Goal: Task Accomplishment & Management: Manage account settings

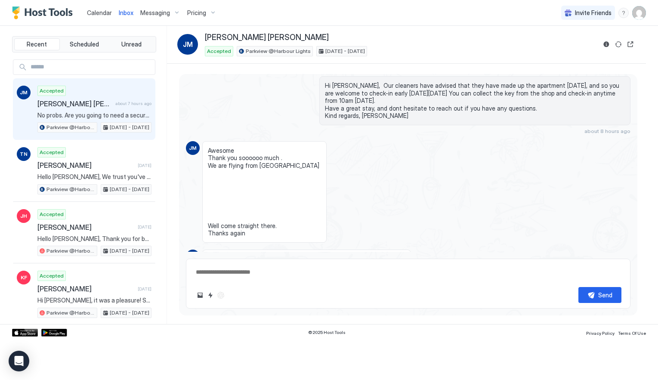
scroll to position [382, 0]
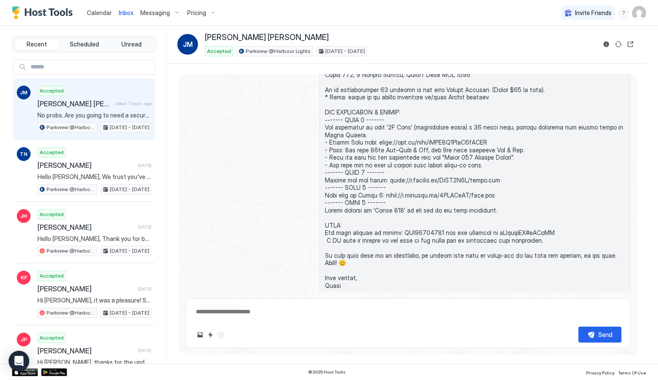
type textarea "*"
click at [256, 172] on div "[DATE]" at bounding box center [408, 162] width 445 height 284
click at [250, 139] on div "[DATE]" at bounding box center [408, 162] width 445 height 284
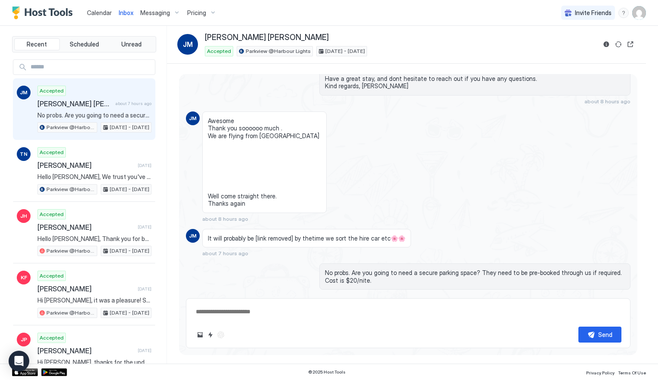
type textarea "*"
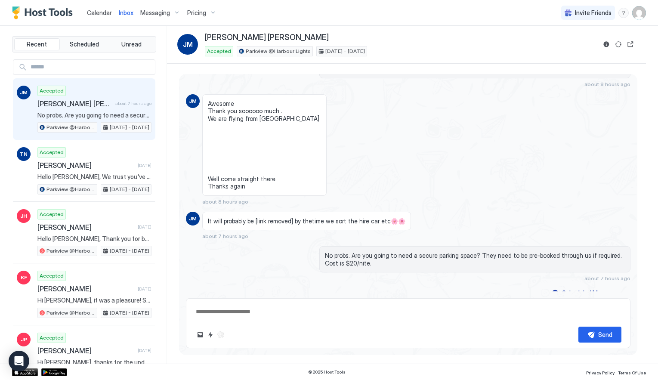
click at [250, 139] on span "Awesome Thank you soooooo much . We are flying from [GEOGRAPHIC_DATA] Well come…" at bounding box center [264, 145] width 113 height 90
drag, startPoint x: 242, startPoint y: 158, endPoint x: 262, endPoint y: 156, distance: 19.9
click at [263, 157] on span "Awesome Thank you soooooo much . We are flying from [GEOGRAPHIC_DATA] Well come…" at bounding box center [264, 145] width 113 height 90
click at [299, 12] on div "Calendar Inbox Messaging Pricing Invite Friends JW" at bounding box center [329, 13] width 658 height 26
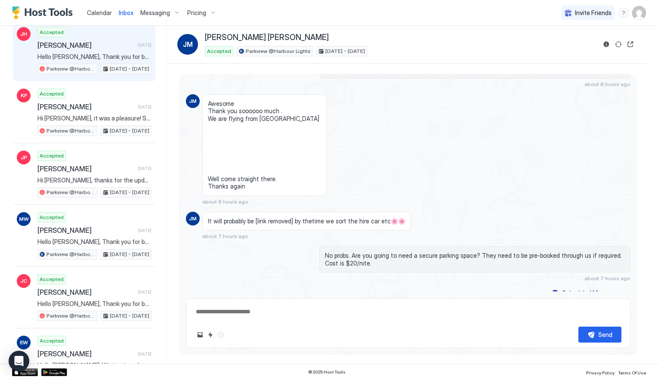
scroll to position [0, 0]
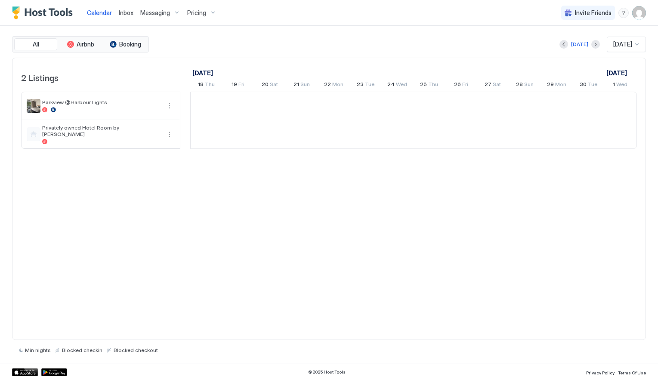
scroll to position [0, 478]
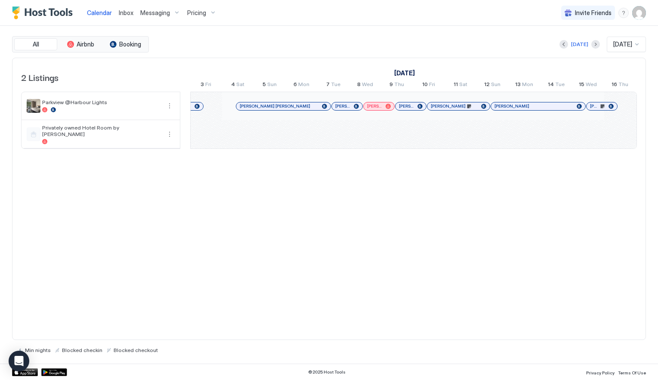
click at [210, 18] on div "Pricing" at bounding box center [202, 13] width 36 height 15
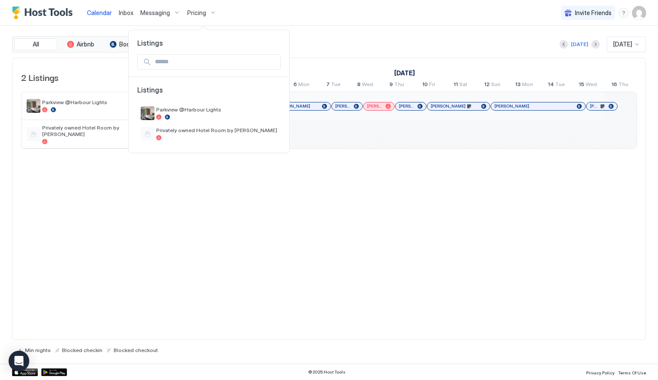
click at [207, 15] on div at bounding box center [329, 190] width 658 height 380
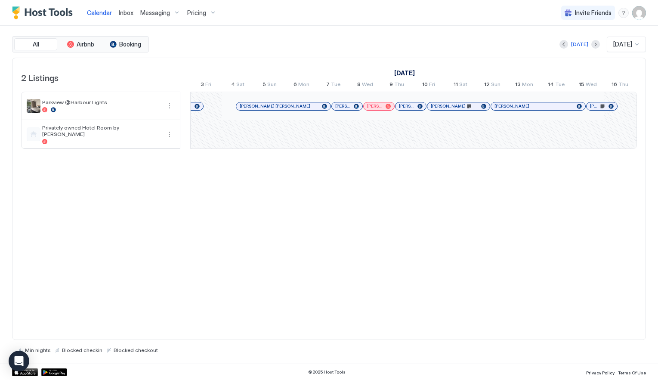
click at [207, 15] on div "Pricing" at bounding box center [202, 13] width 36 height 15
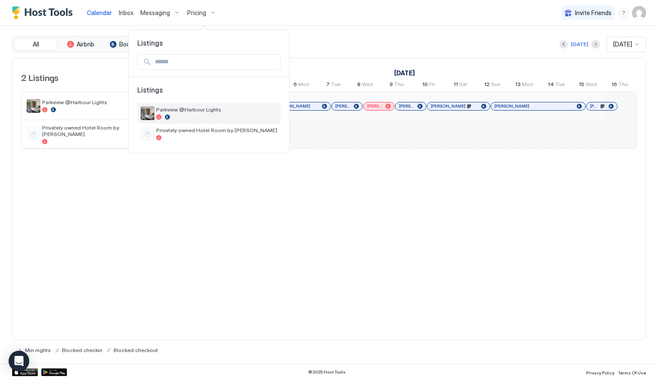
click at [186, 113] on span "Parkview @Harbour Lights" at bounding box center [216, 109] width 121 height 6
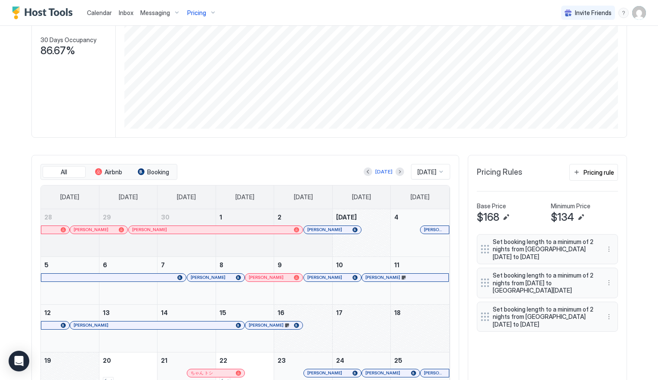
scroll to position [235, 0]
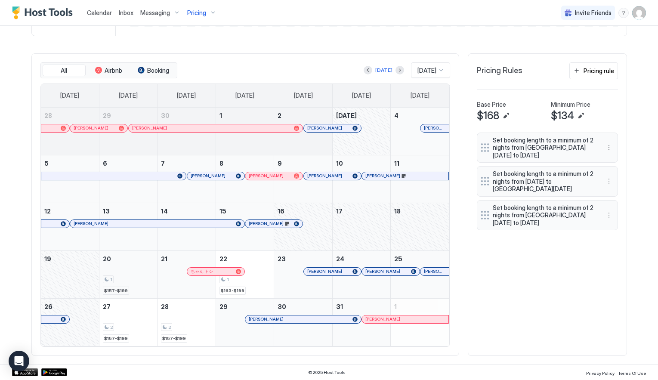
click at [118, 277] on div "1" at bounding box center [128, 279] width 51 height 8
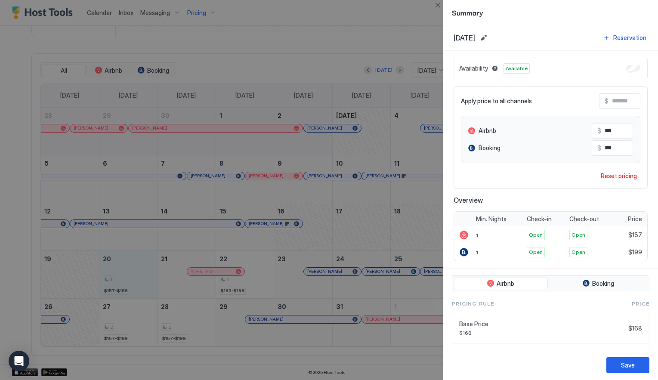
click at [142, 270] on div at bounding box center [329, 190] width 658 height 380
drag, startPoint x: 606, startPoint y: 149, endPoint x: 618, endPoint y: 149, distance: 11.6
click at [618, 149] on input "***" at bounding box center [635, 148] width 69 height 15
type input "***"
click at [629, 367] on div "Save" at bounding box center [628, 365] width 14 height 9
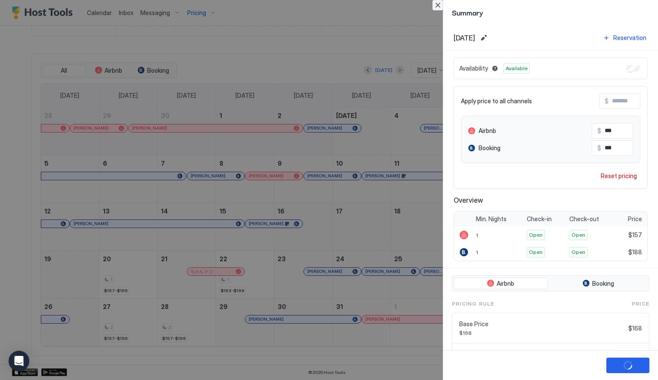
click at [440, 5] on button "Close" at bounding box center [438, 5] width 10 height 10
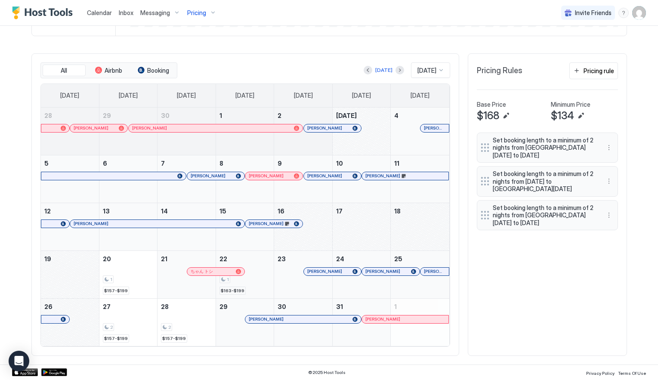
click at [252, 285] on div "1 $163-$199" at bounding box center [245, 274] width 51 height 40
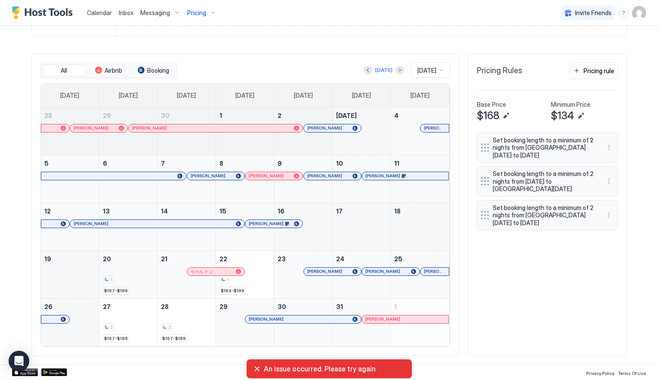
click at [127, 277] on div "1" at bounding box center [128, 279] width 51 height 8
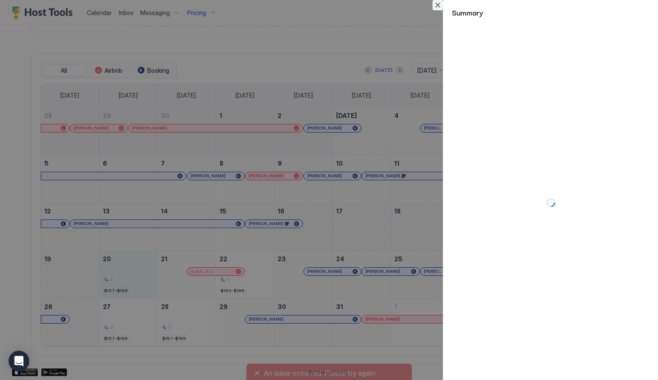
click at [441, 7] on button "Close" at bounding box center [438, 5] width 10 height 10
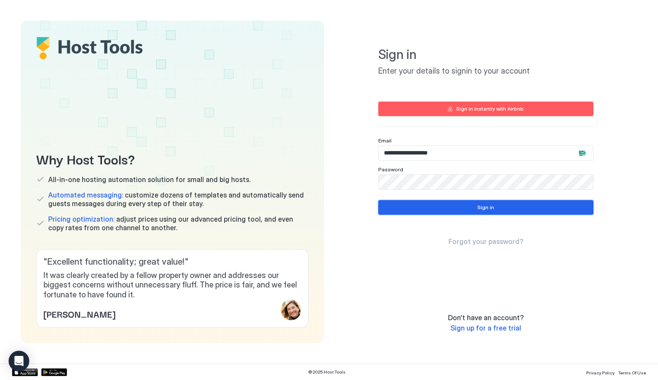
click at [485, 207] on div "Sign in" at bounding box center [485, 208] width 17 height 8
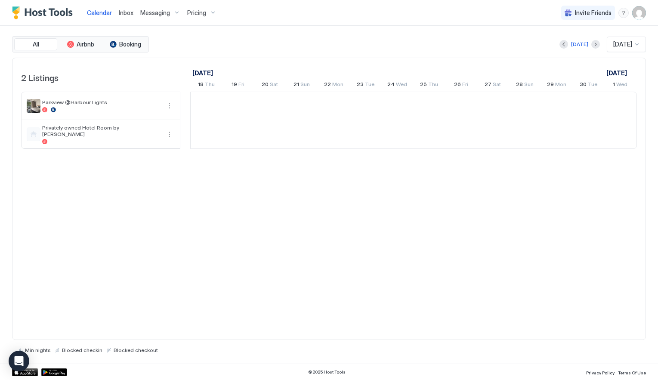
scroll to position [0, 478]
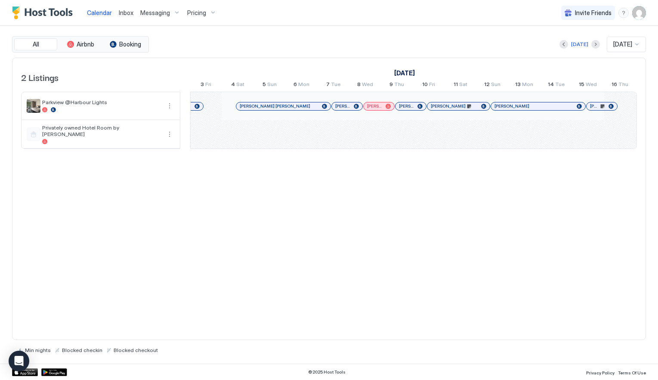
click at [203, 12] on span "Pricing" at bounding box center [196, 13] width 19 height 8
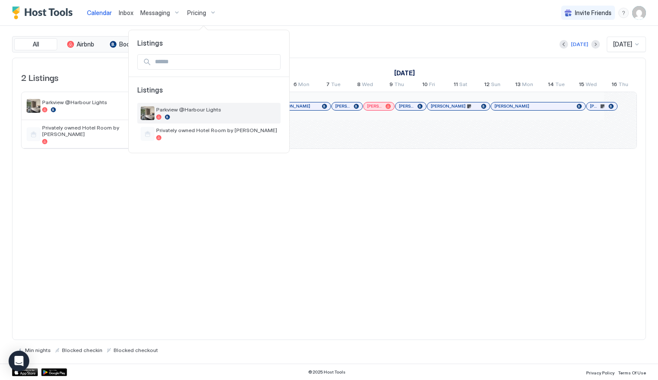
click at [196, 110] on span "Parkview @Harbour Lights" at bounding box center [216, 109] width 121 height 6
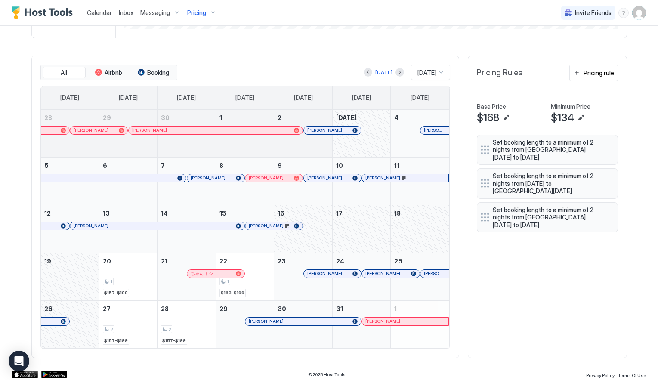
scroll to position [235, 0]
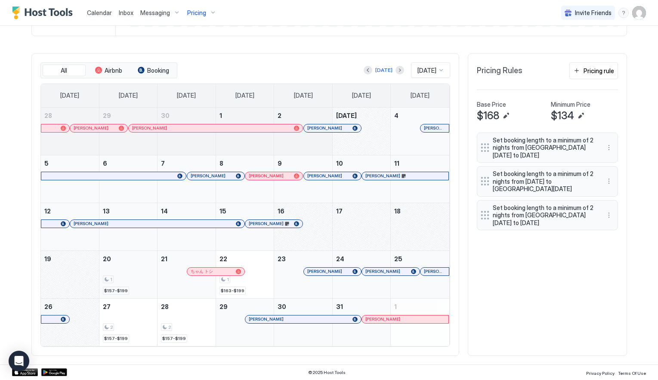
click at [130, 276] on div "1" at bounding box center [128, 279] width 51 height 8
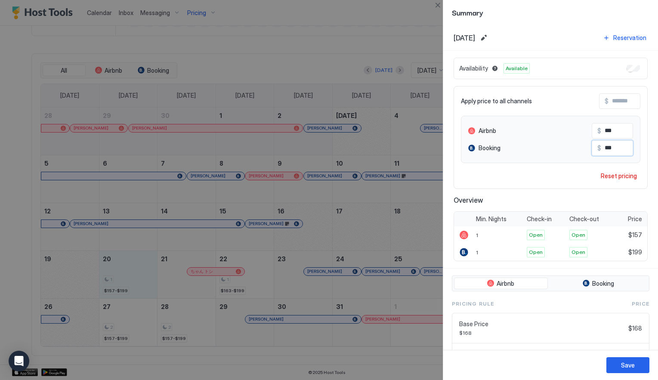
drag, startPoint x: 609, startPoint y: 148, endPoint x: 646, endPoint y: 152, distance: 36.8
click at [646, 152] on input "***" at bounding box center [635, 148] width 69 height 15
type input "***"
click at [627, 362] on div "Save" at bounding box center [628, 365] width 14 height 9
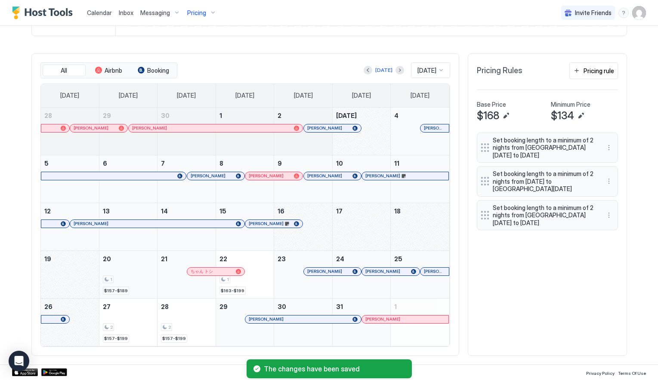
click at [129, 282] on div "1" at bounding box center [128, 279] width 51 height 8
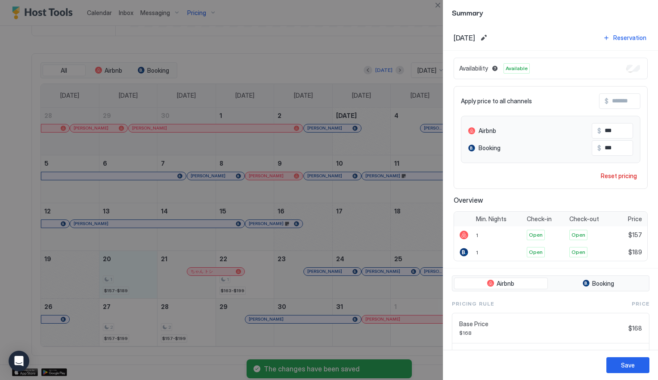
drag, startPoint x: 611, startPoint y: 146, endPoint x: 671, endPoint y: 148, distance: 60.7
click at [658, 148] on input "***" at bounding box center [635, 148] width 69 height 15
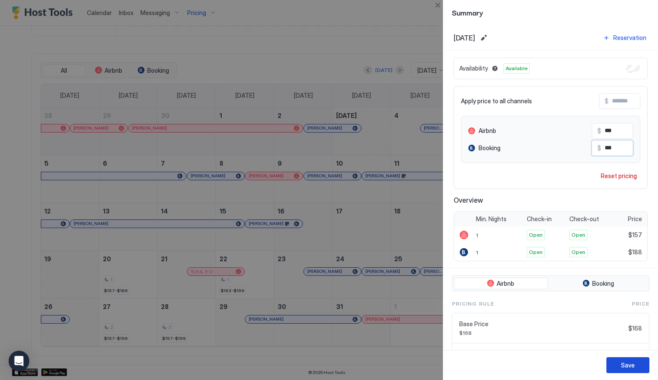
type input "***"
click at [623, 365] on div "Save" at bounding box center [628, 365] width 14 height 9
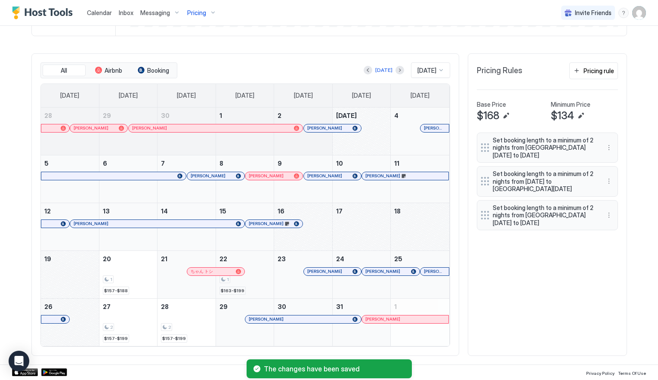
click at [253, 277] on div "1" at bounding box center [245, 279] width 51 height 8
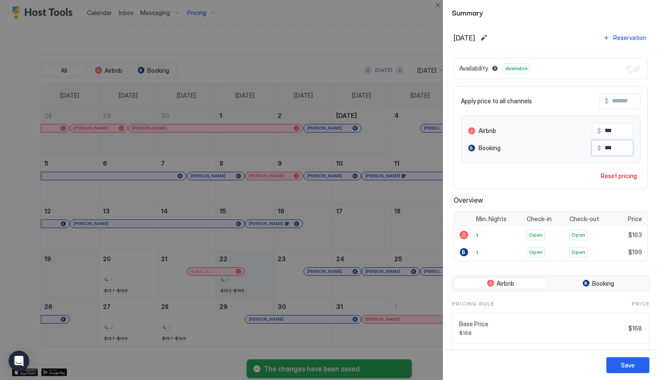
drag, startPoint x: 608, startPoint y: 148, endPoint x: 678, endPoint y: 147, distance: 70.2
click at [658, 147] on input "***" at bounding box center [635, 148] width 69 height 15
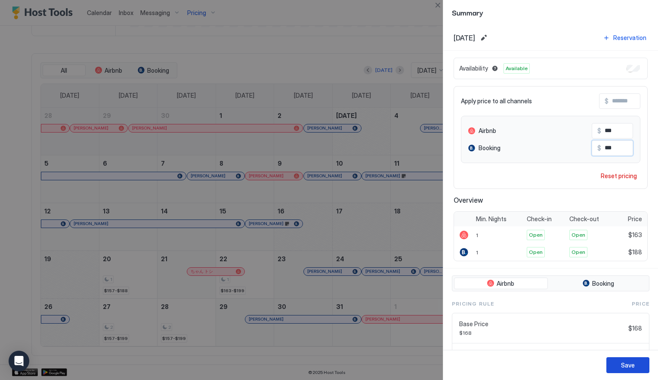
type input "***"
click at [629, 363] on div "Save" at bounding box center [628, 365] width 14 height 9
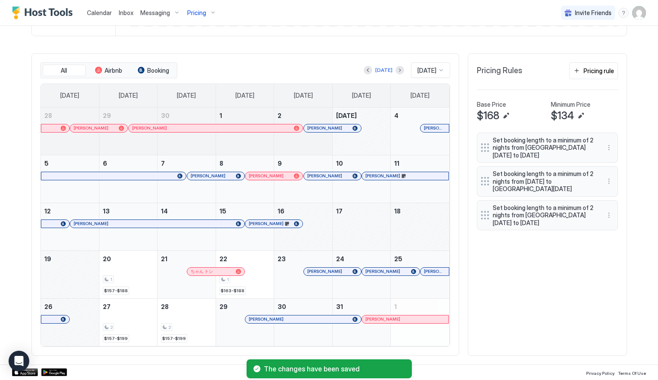
click at [488, 314] on div "All Airbnb Booking Today Oct 2025 Sunday Monday Tuesday Wednesday Thursday Frid…" at bounding box center [329, 204] width 596 height 303
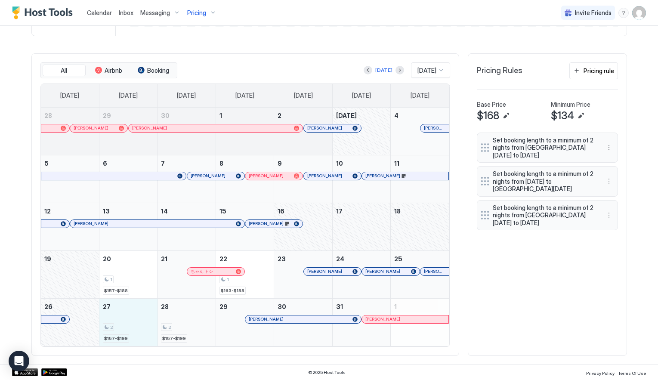
drag, startPoint x: 136, startPoint y: 321, endPoint x: 199, endPoint y: 320, distance: 62.9
click at [199, 320] on tr "26 27 2 $157-$199 28 2 $157-$199 29 Noa Hackett 30 31 Alex Jacquard 1" at bounding box center [245, 322] width 408 height 48
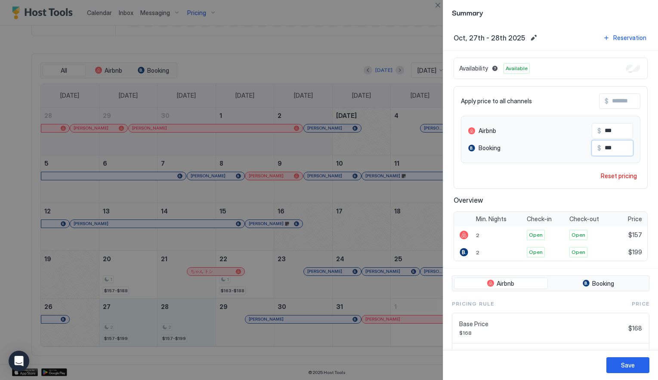
drag, startPoint x: 609, startPoint y: 148, endPoint x: 621, endPoint y: 148, distance: 12.1
click at [621, 148] on input "***" at bounding box center [635, 148] width 69 height 15
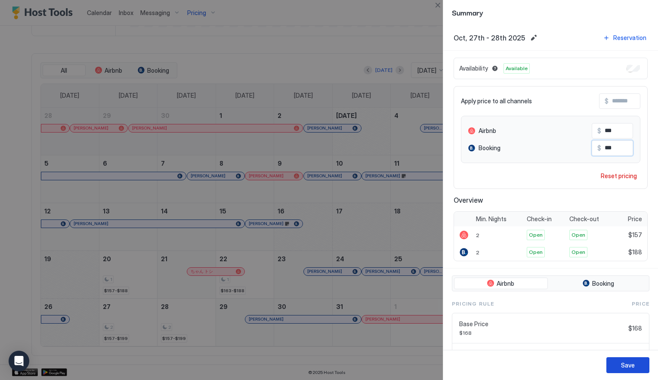
type input "***"
click at [627, 366] on div "Save" at bounding box center [628, 365] width 14 height 9
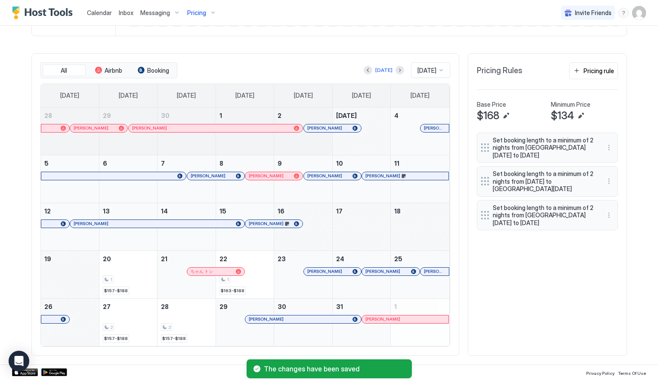
click at [567, 313] on div "All Airbnb Booking Today Oct 2025 Sunday Monday Tuesday Wednesday Thursday Frid…" at bounding box center [329, 204] width 596 height 303
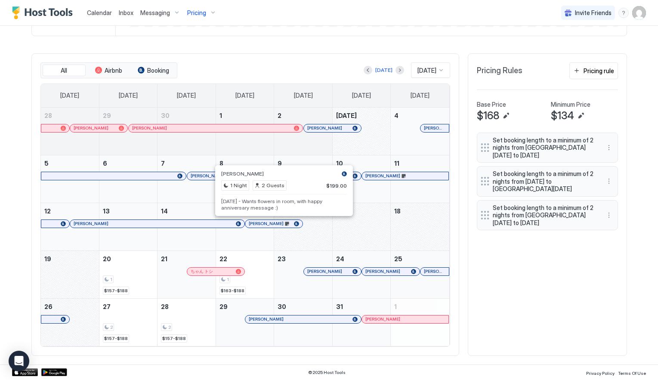
click at [282, 224] on div at bounding box center [282, 223] width 7 height 7
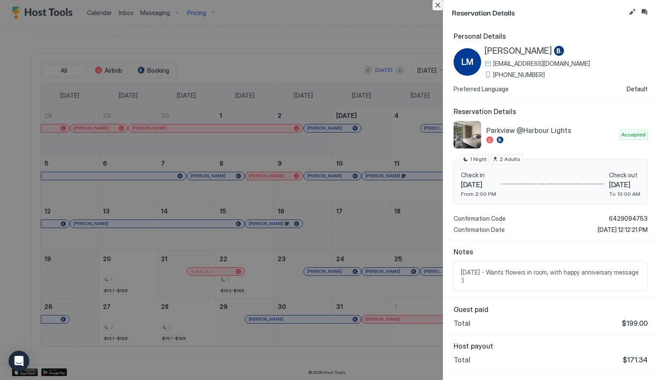
click at [439, 6] on button "Close" at bounding box center [438, 5] width 10 height 10
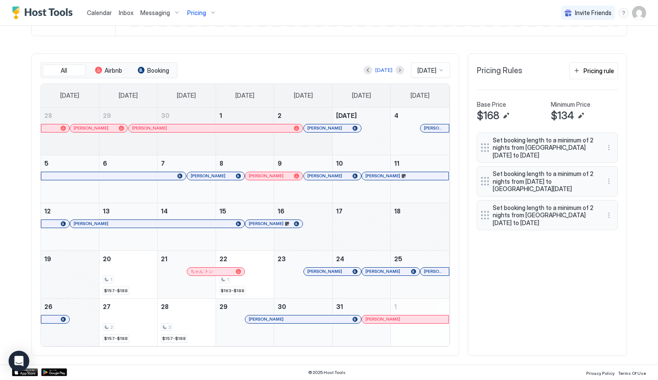
click at [201, 176] on div at bounding box center [201, 176] width 7 height 7
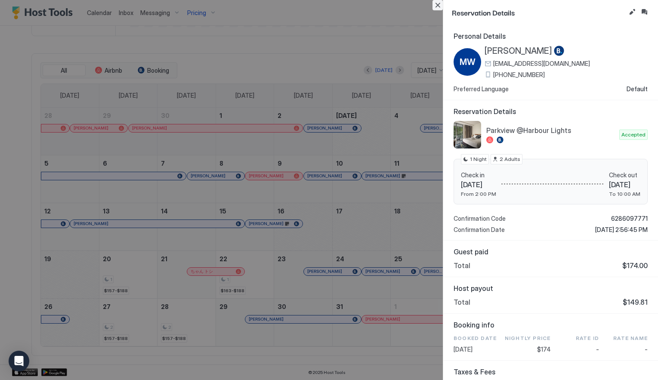
click at [440, 5] on button "Close" at bounding box center [438, 5] width 10 height 10
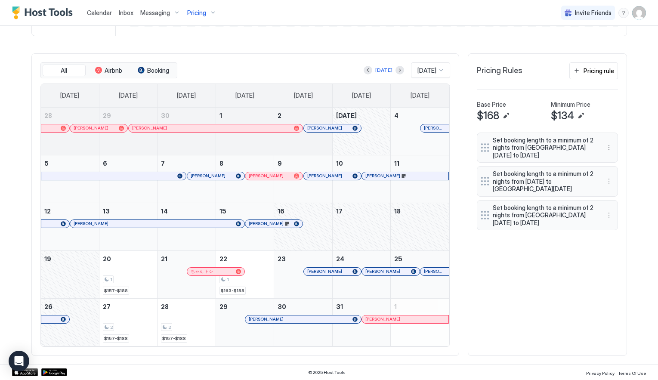
click at [204, 176] on div at bounding box center [204, 176] width 7 height 7
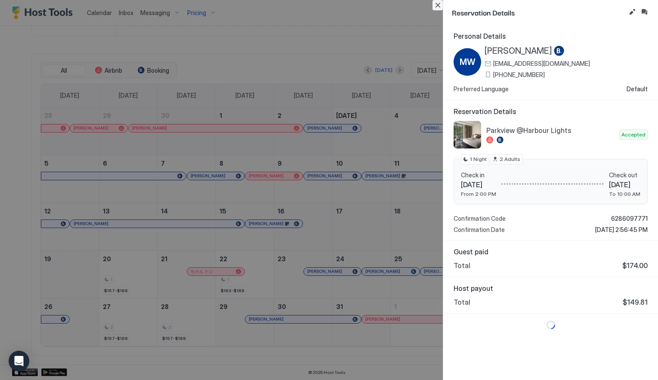
click at [439, 6] on button "Close" at bounding box center [438, 5] width 10 height 10
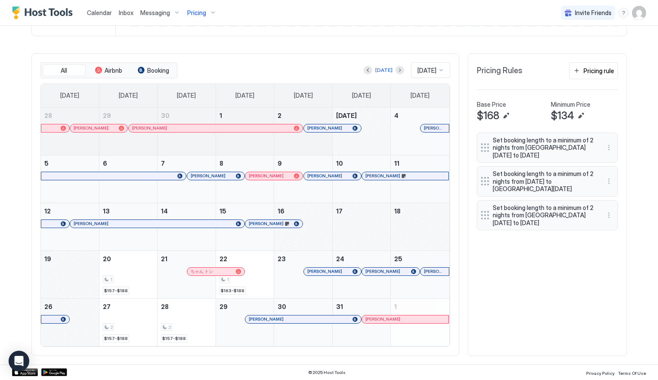
click at [510, 288] on div "All Airbnb Booking Today Oct 2025 Sunday Monday Tuesday Wednesday Thursday Frid…" at bounding box center [329, 204] width 596 height 303
click at [507, 288] on div "All Airbnb Booking Today Oct 2025 Sunday Monday Tuesday Wednesday Thursday Frid…" at bounding box center [329, 204] width 596 height 303
click at [488, 268] on div "All Airbnb Booking Today Oct 2025 Sunday Monday Tuesday Wednesday Thursday Frid…" at bounding box center [329, 204] width 596 height 303
